Goal: Task Accomplishment & Management: Use online tool/utility

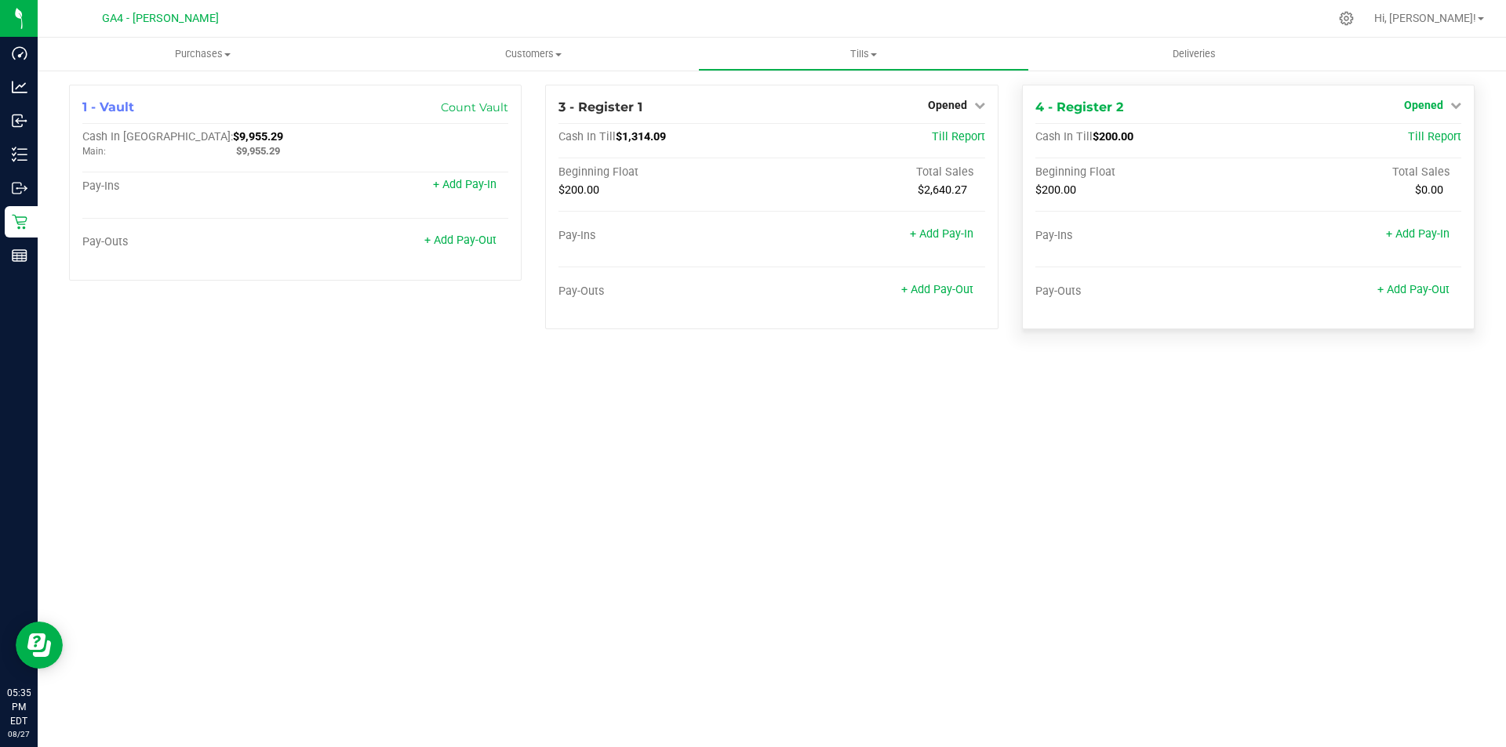
click at [1434, 99] on span "Opened" at bounding box center [1423, 105] width 39 height 13
click at [1424, 142] on link "Close Till" at bounding box center [1425, 138] width 42 height 13
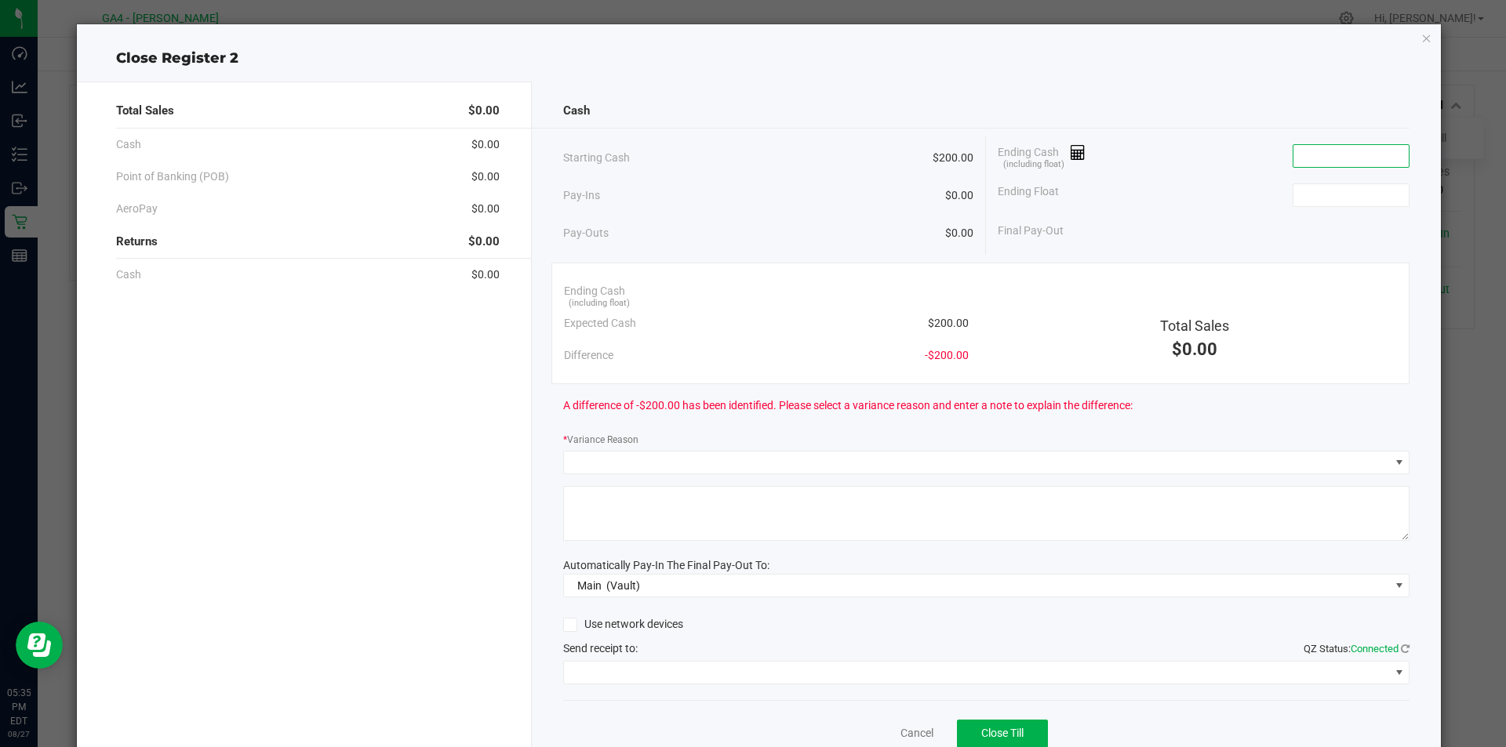
click at [1302, 159] on input at bounding box center [1350, 156] width 115 height 22
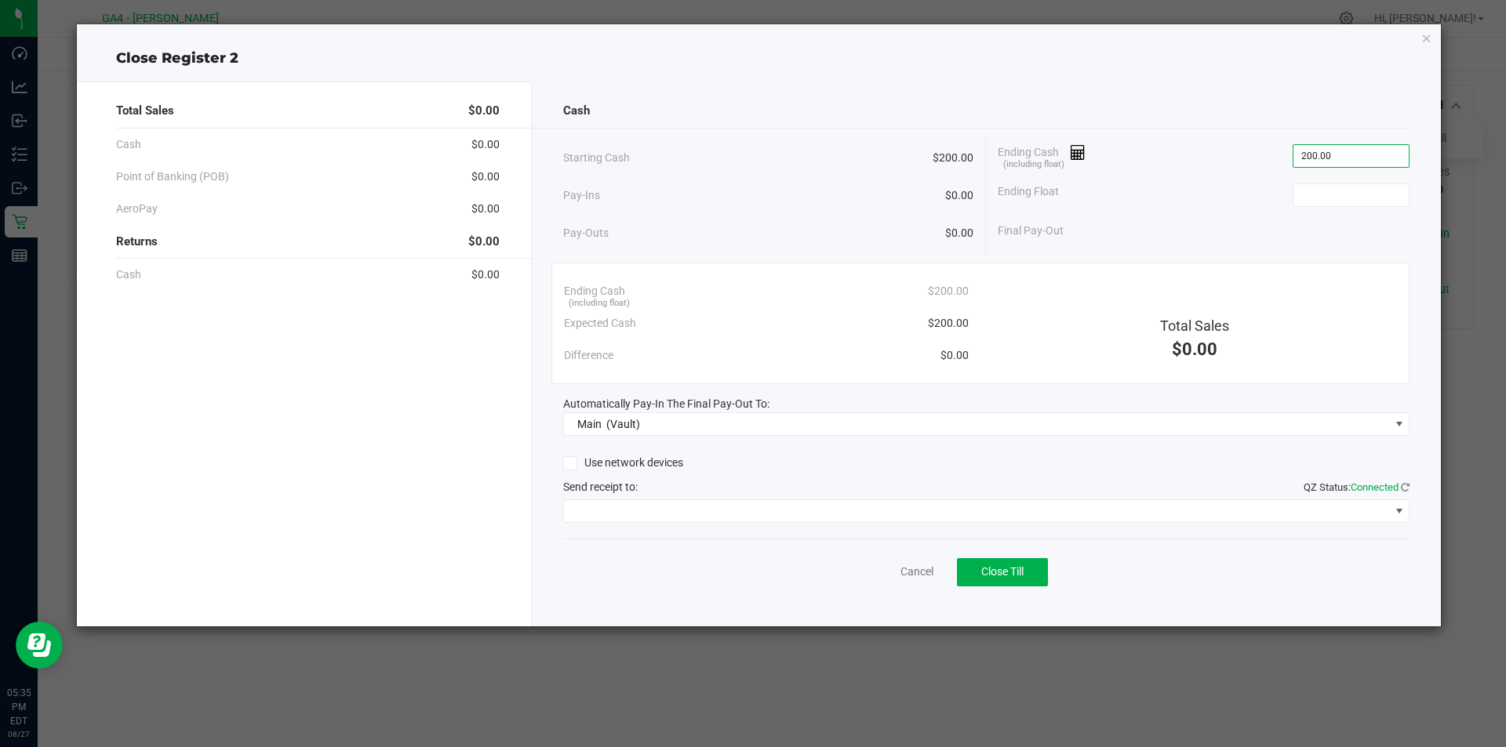
type input "$200.00"
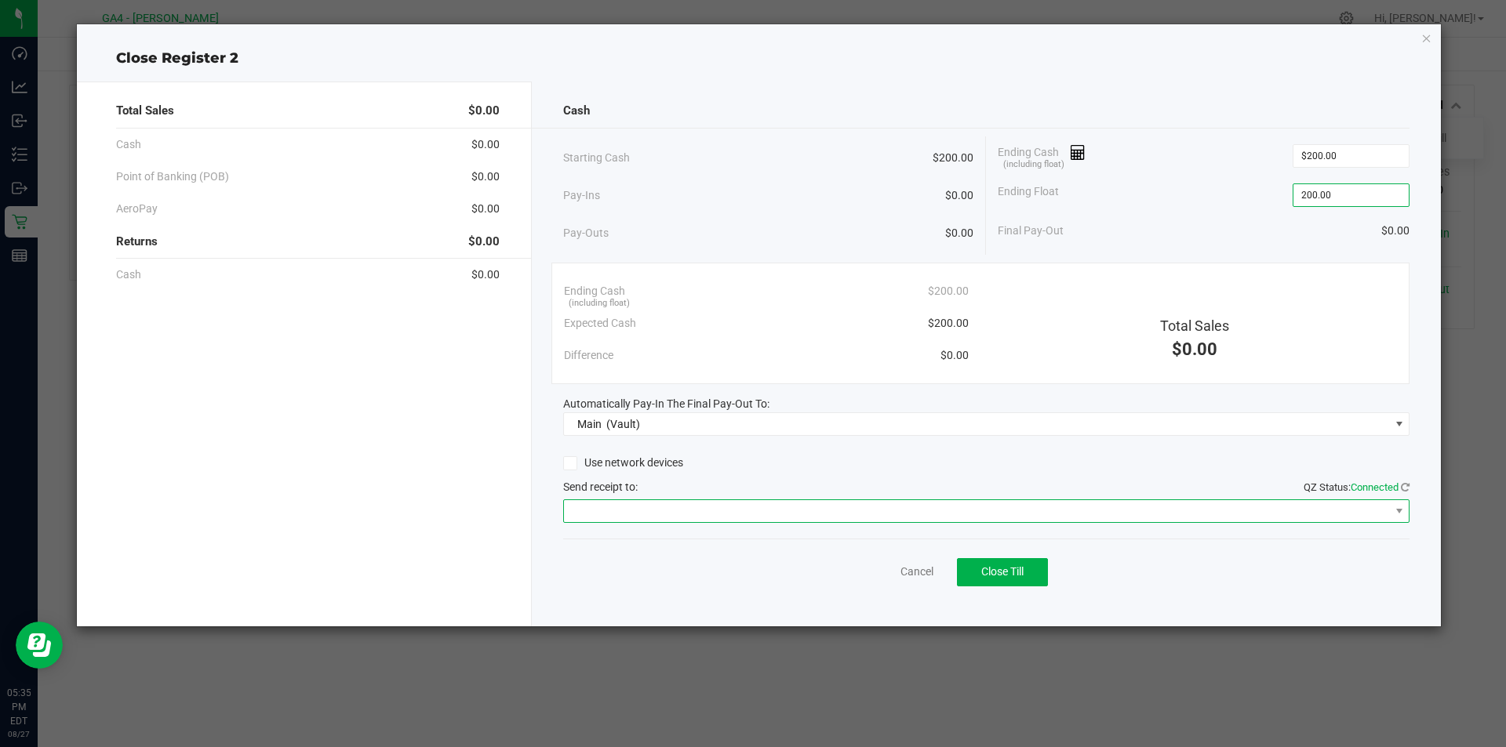
type input "$200.00"
click at [1388, 513] on span at bounding box center [977, 511] width 826 height 22
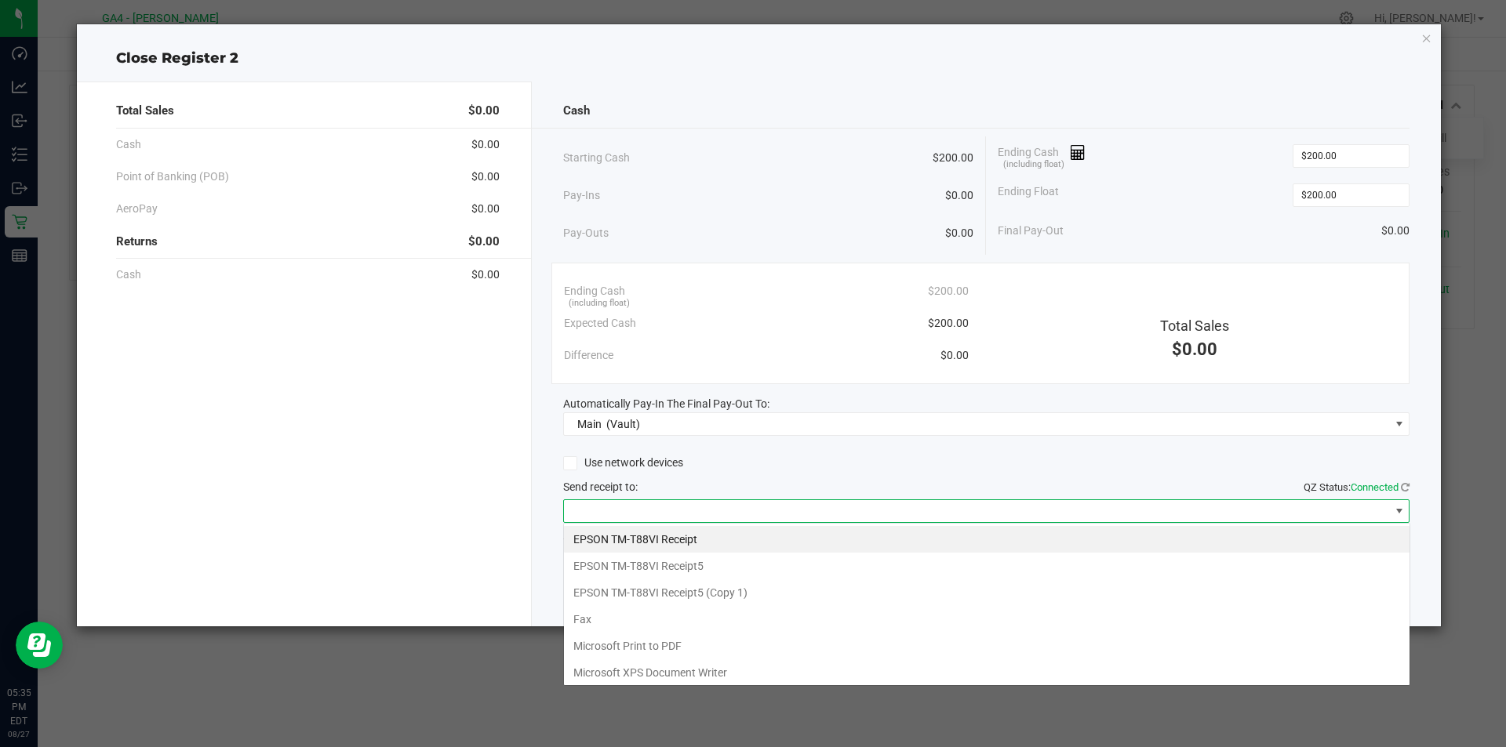
scroll to position [24, 846]
click at [622, 565] on Receipt5 "EPSON TM-T88VI Receipt5" at bounding box center [986, 566] width 845 height 27
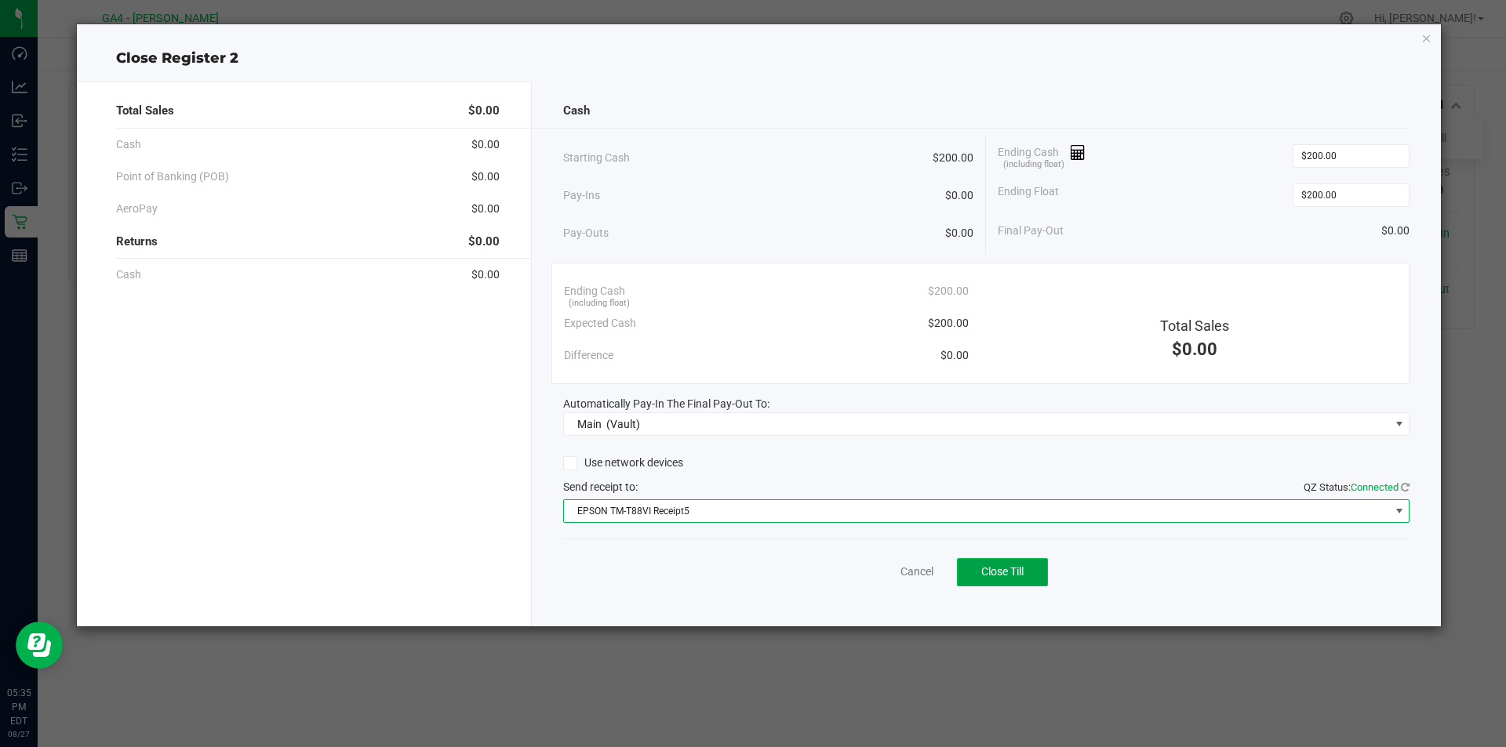
click at [1023, 577] on span "Close Till" at bounding box center [1002, 571] width 42 height 13
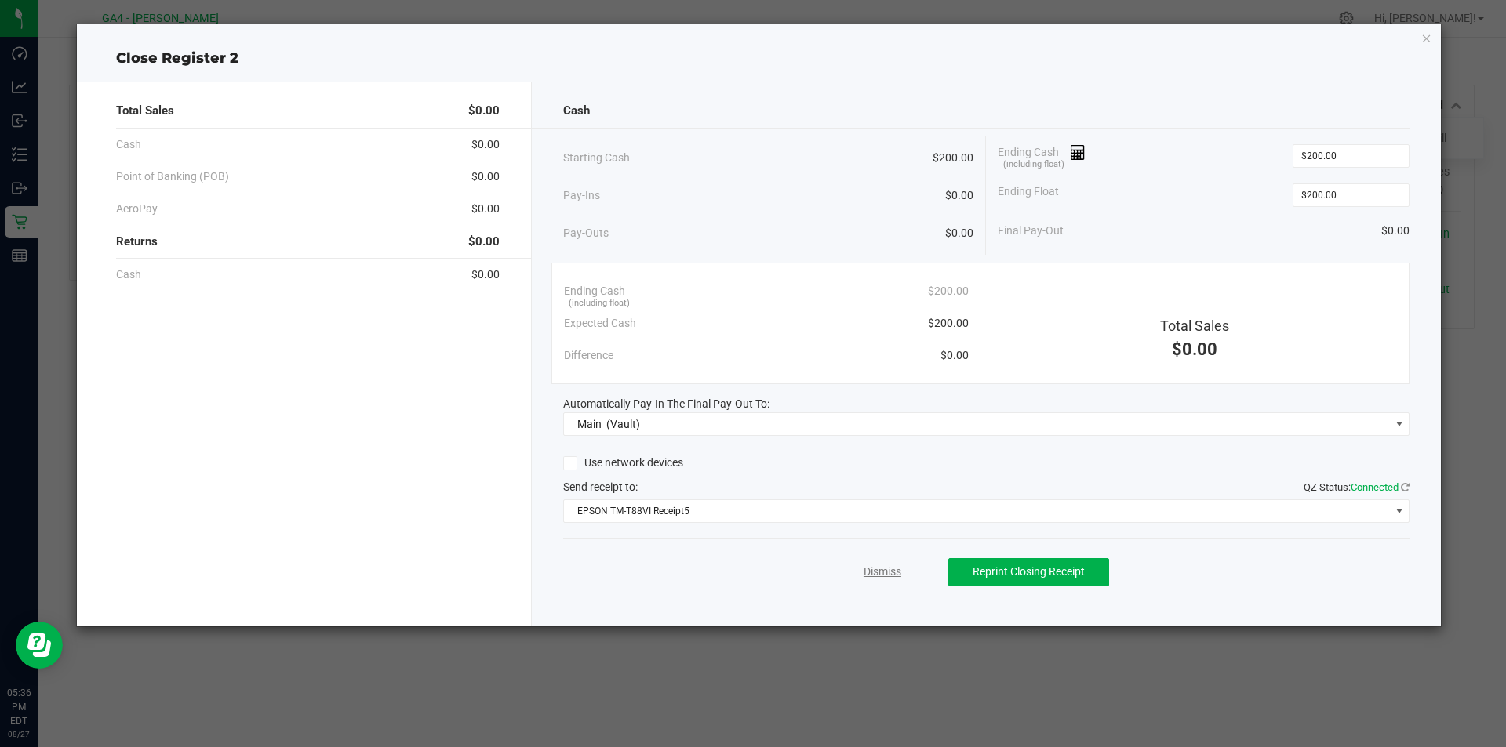
click at [885, 565] on link "Dismiss" at bounding box center [882, 572] width 38 height 16
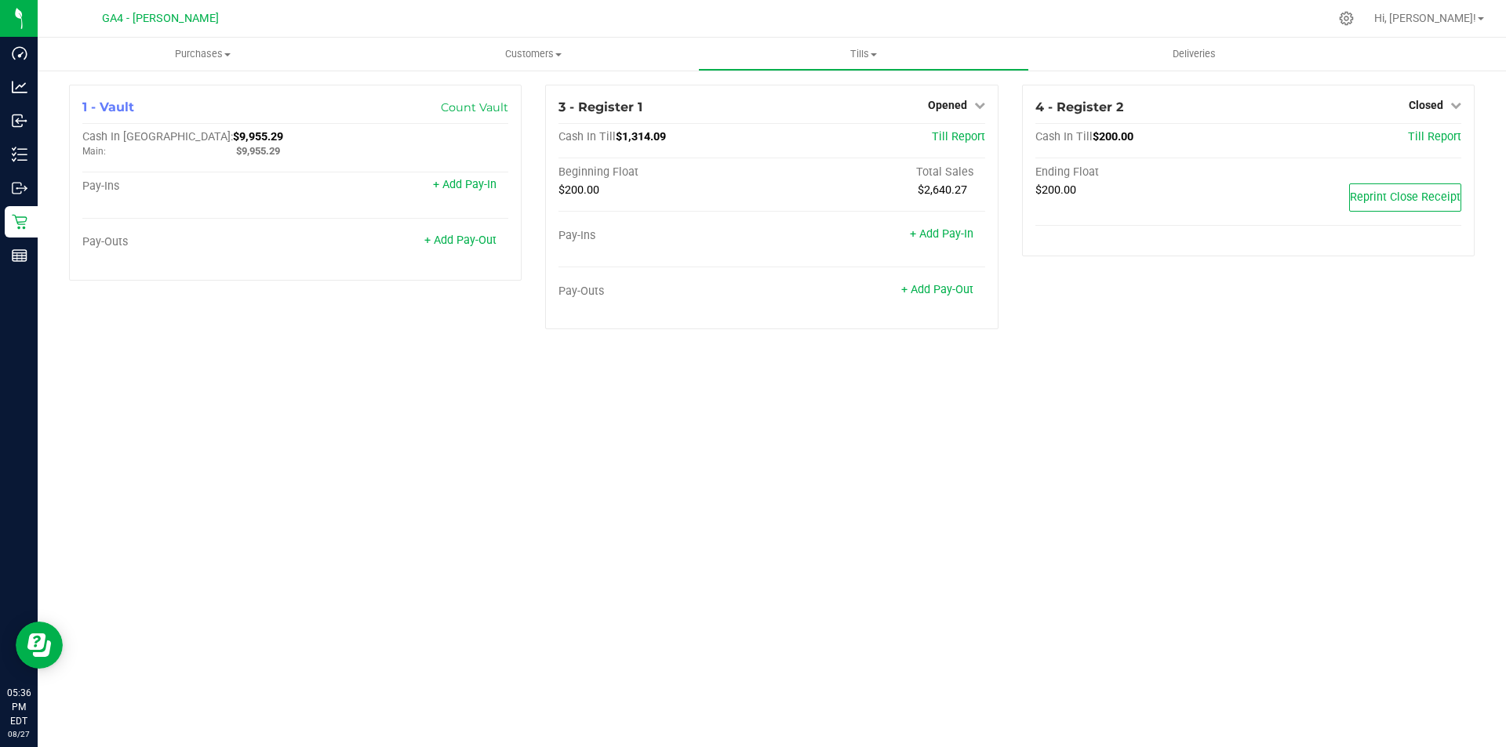
click at [1464, 9] on div "Hi, [PERSON_NAME]!" at bounding box center [1429, 18] width 122 height 27
click at [1466, 18] on span "Hi, [PERSON_NAME]!" at bounding box center [1425, 18] width 102 height 13
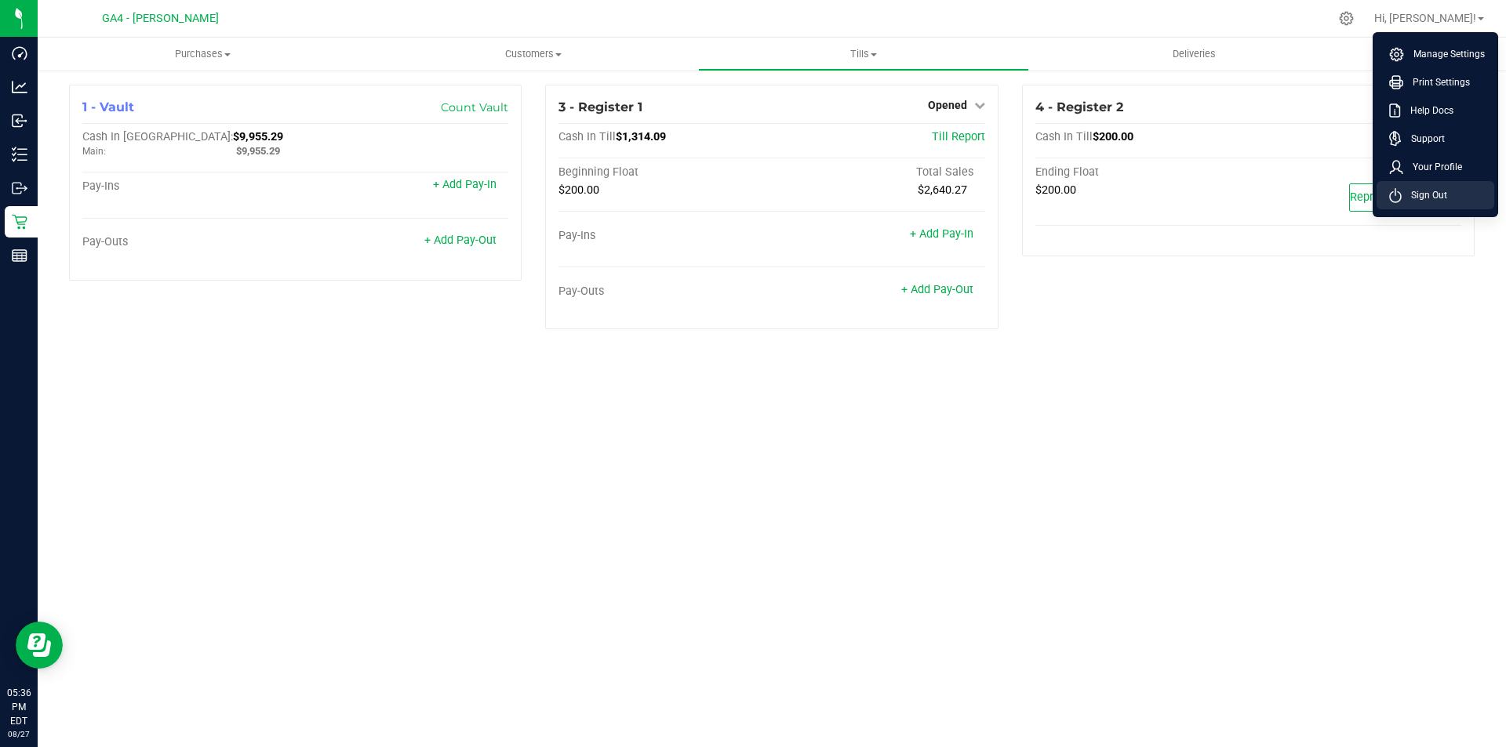
click at [1405, 198] on span "Sign Out" at bounding box center [1423, 195] width 45 height 16
